Goal: Task Accomplishment & Management: Manage account settings

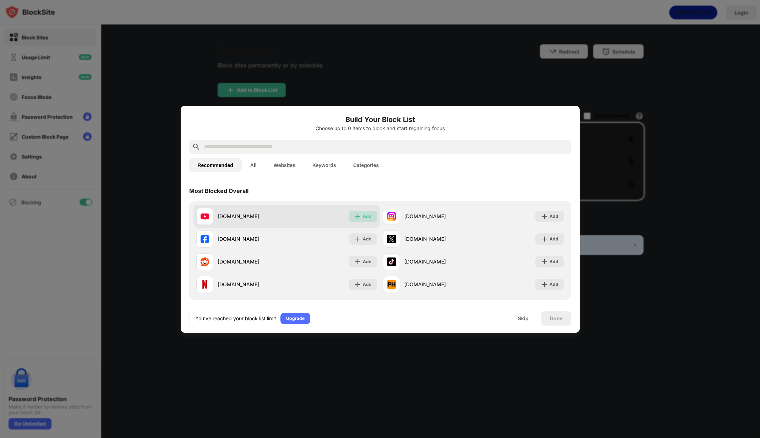
click at [363, 214] on div "Add" at bounding box center [367, 216] width 9 height 7
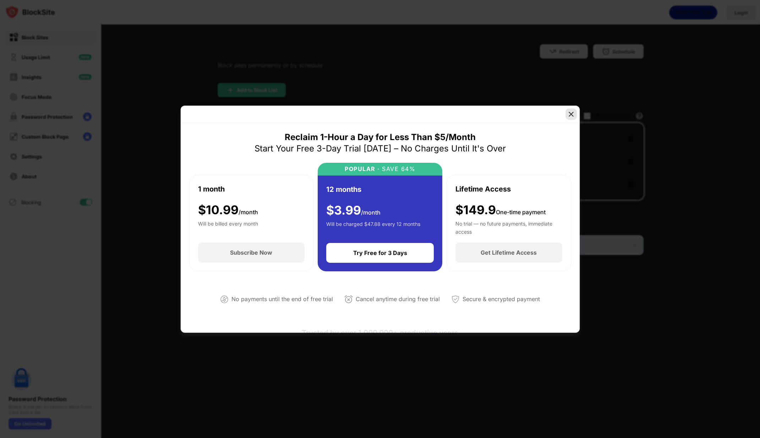
click at [574, 112] on img at bounding box center [571, 114] width 7 height 7
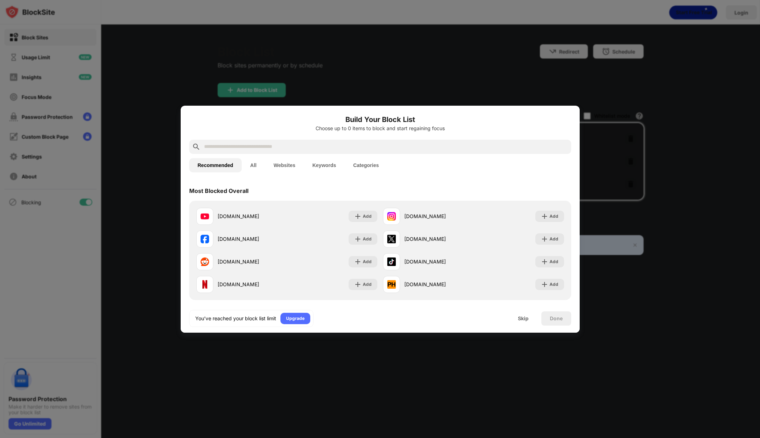
click at [482, 26] on div at bounding box center [380, 219] width 760 height 438
click at [525, 315] on div "Skip" at bounding box center [523, 319] width 28 height 14
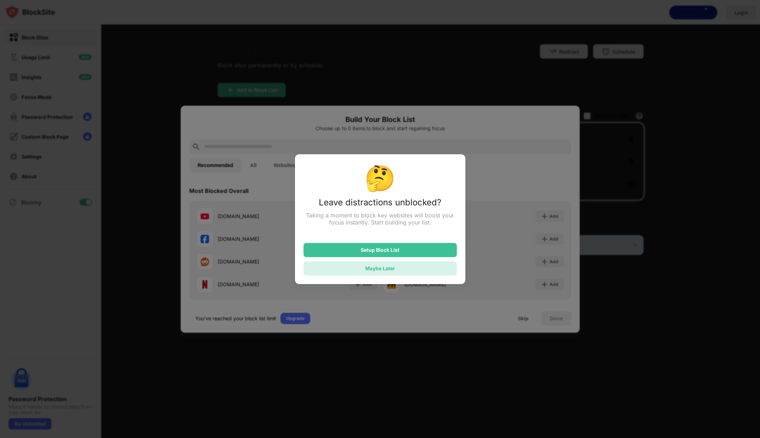
click at [412, 269] on div "Maybe Later" at bounding box center [379, 269] width 153 height 14
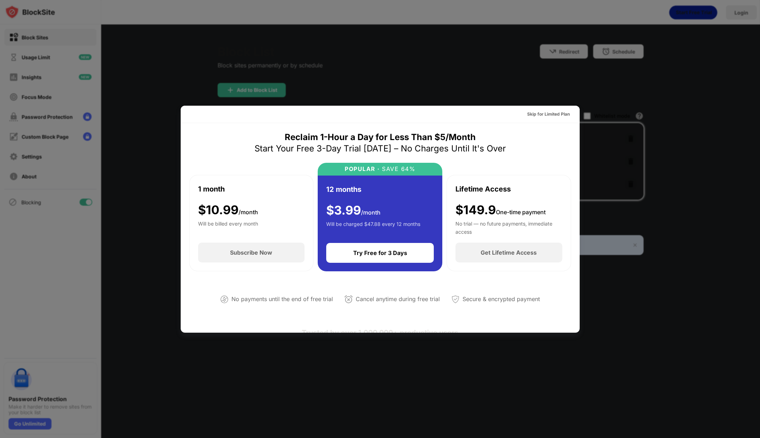
click at [523, 70] on div at bounding box center [380, 219] width 760 height 438
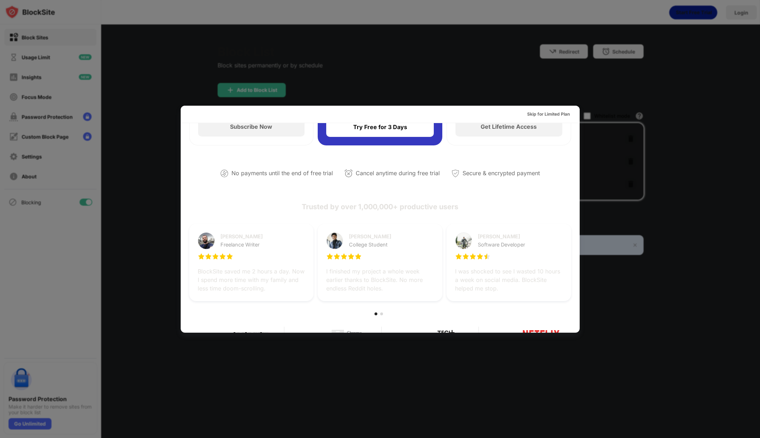
scroll to position [346, 0]
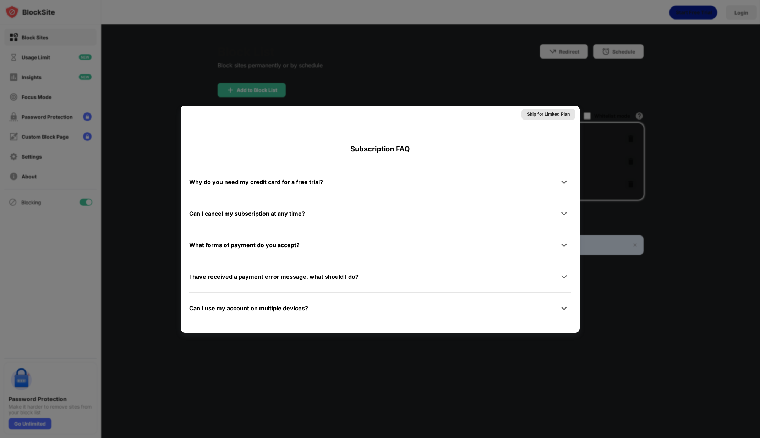
click at [550, 113] on div "Skip for Limited Plan" at bounding box center [548, 114] width 43 height 7
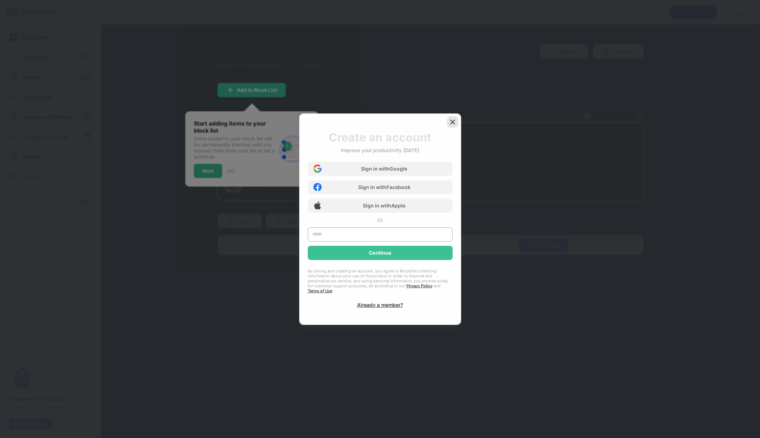
click at [451, 126] on img at bounding box center [452, 122] width 7 height 7
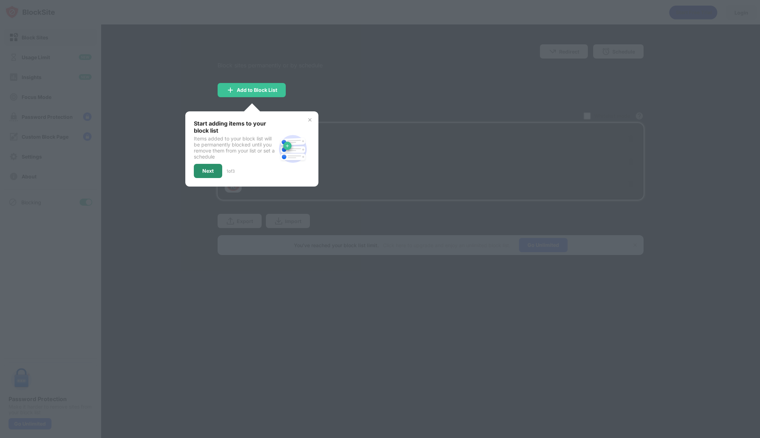
click at [206, 170] on div "Next" at bounding box center [207, 171] width 11 height 6
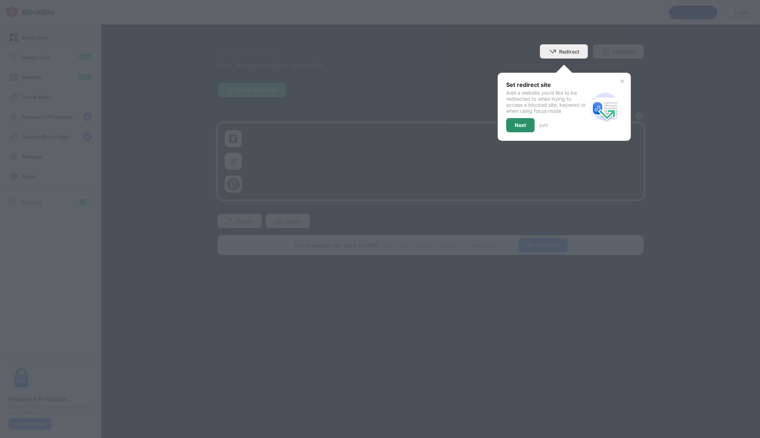
click at [516, 122] on div "Next" at bounding box center [520, 125] width 11 height 6
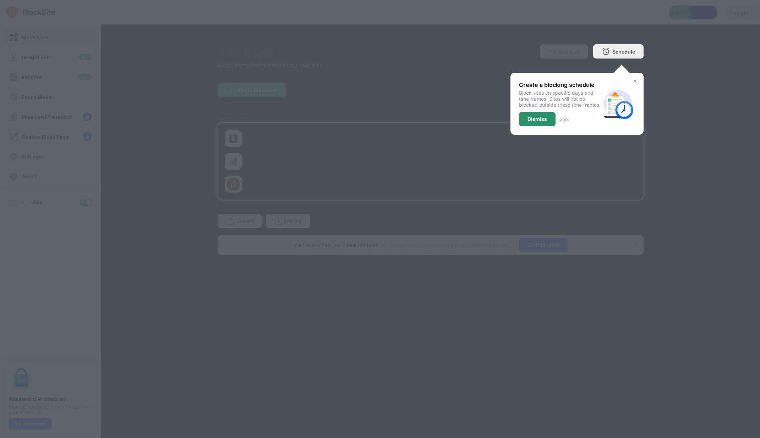
click at [541, 122] on div "Dismiss" at bounding box center [537, 119] width 20 height 6
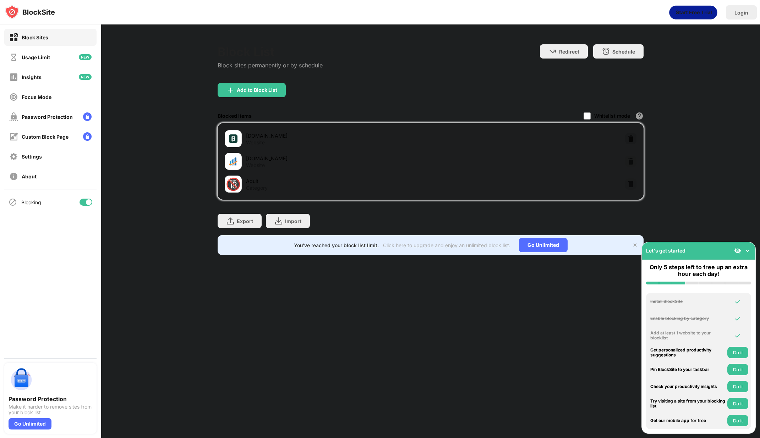
click at [630, 137] on img at bounding box center [630, 138] width 7 height 7
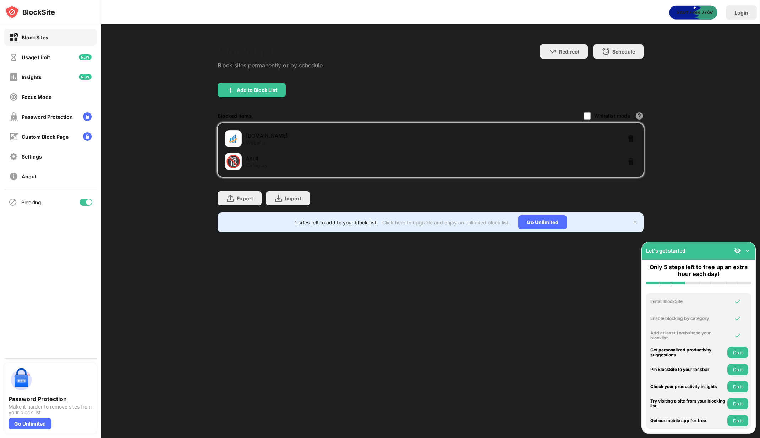
click at [630, 137] on img at bounding box center [630, 138] width 7 height 7
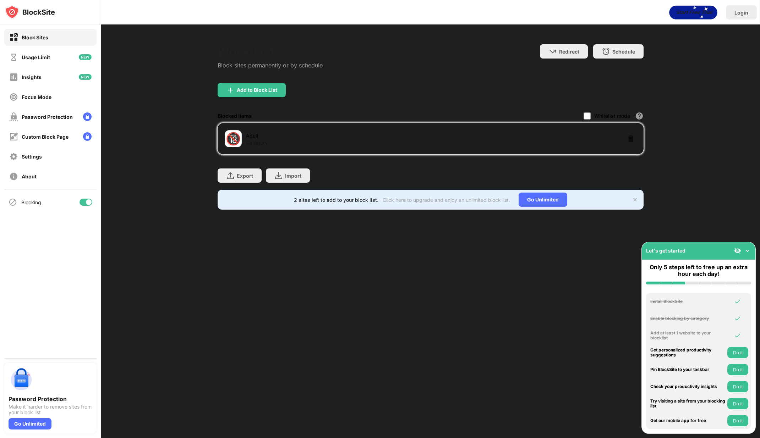
click at [630, 137] on img at bounding box center [630, 138] width 7 height 7
